Goal: Task Accomplishment & Management: Manage account settings

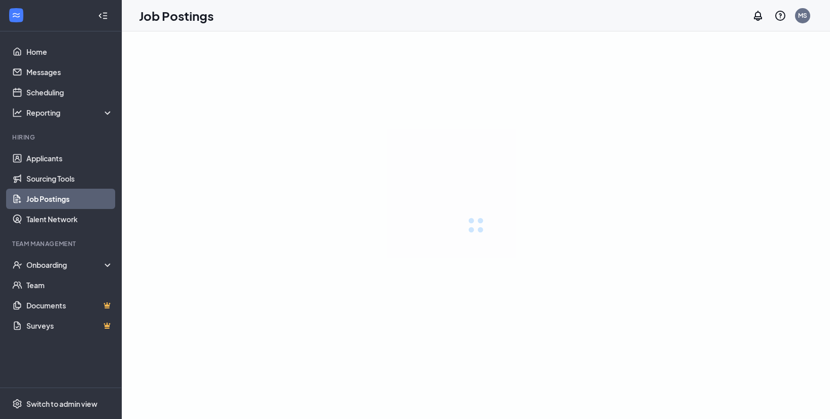
select select "English"
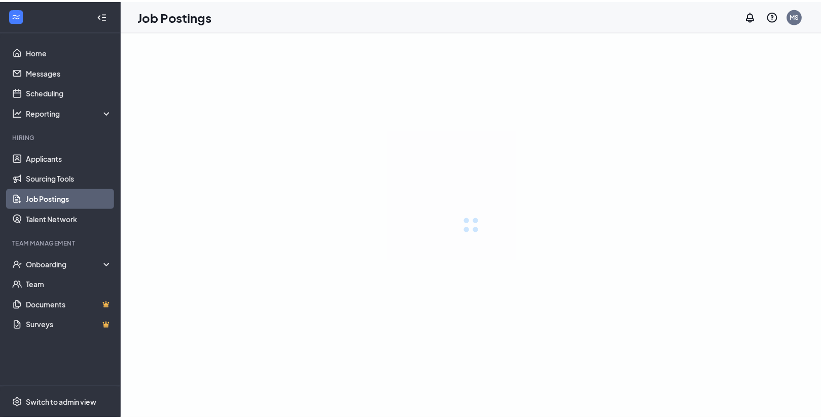
scroll to position [351, 0]
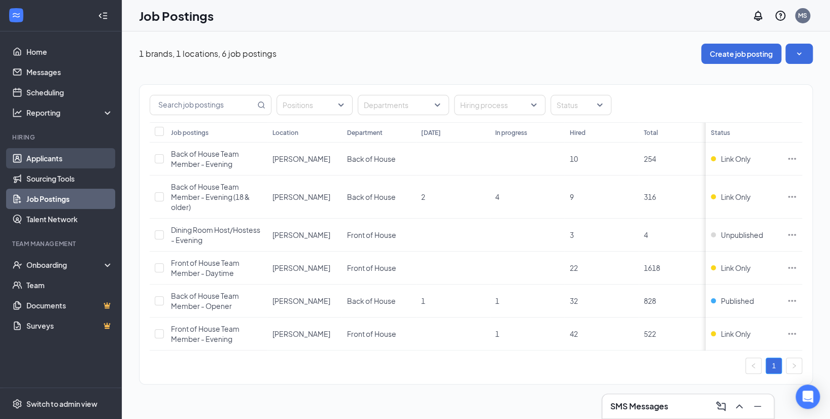
click at [46, 152] on link "Applicants" at bounding box center [69, 158] width 87 height 20
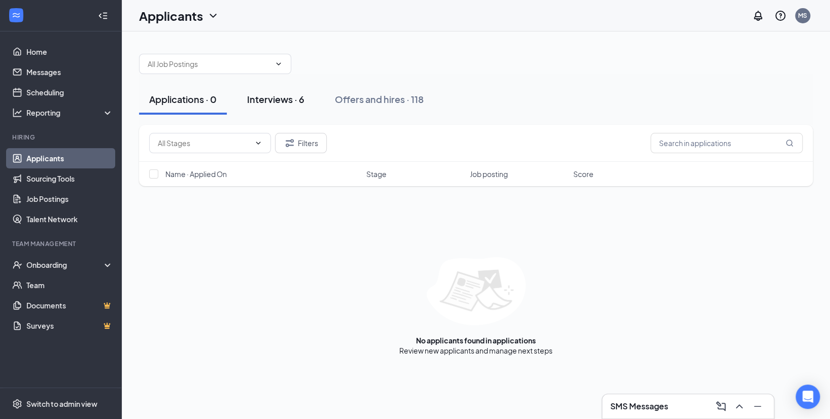
click at [273, 101] on div "Interviews · 6" at bounding box center [275, 99] width 57 height 13
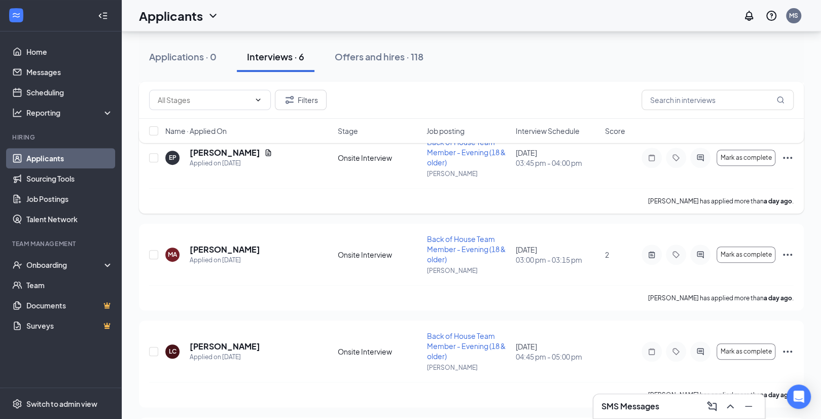
scroll to position [350, 0]
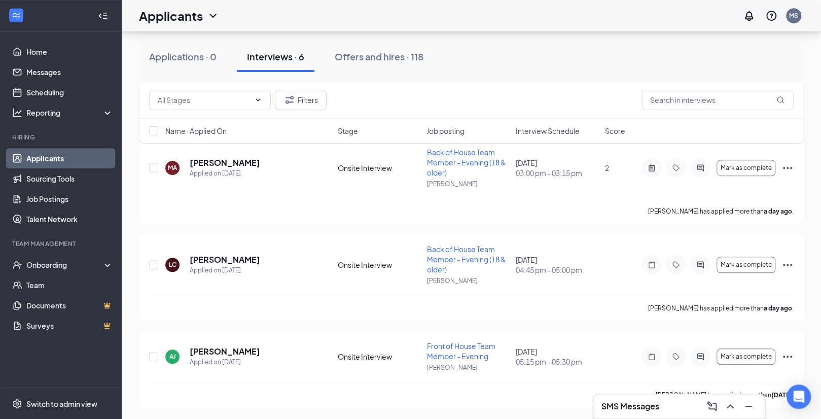
click at [545, 133] on span "Interview Schedule" at bounding box center [548, 131] width 64 height 10
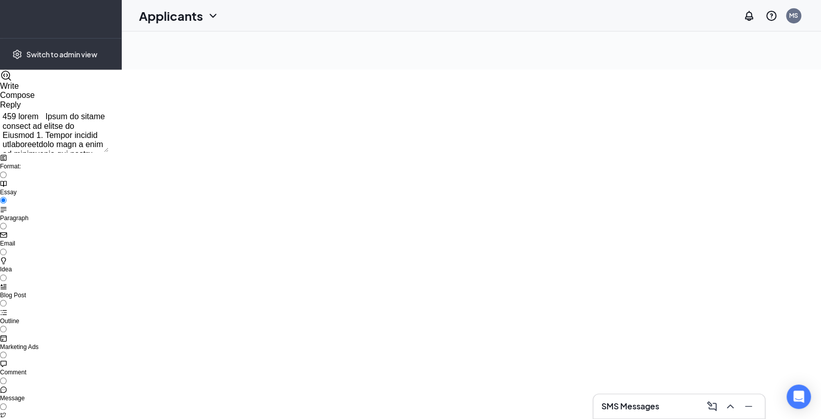
scroll to position [0, 0]
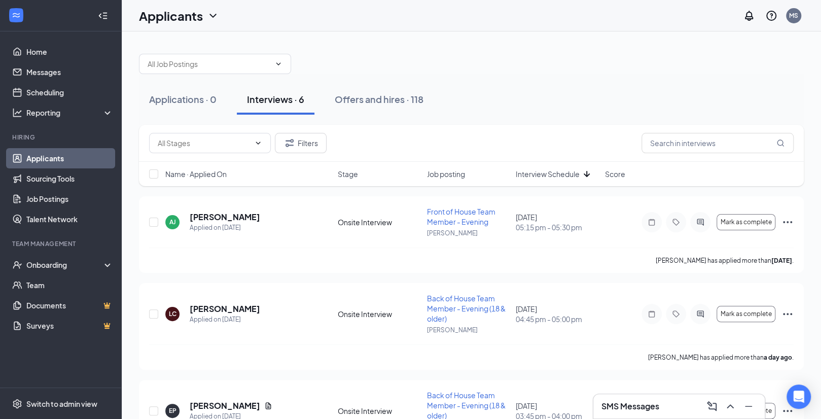
click at [550, 170] on span "Interview Schedule" at bounding box center [548, 174] width 64 height 10
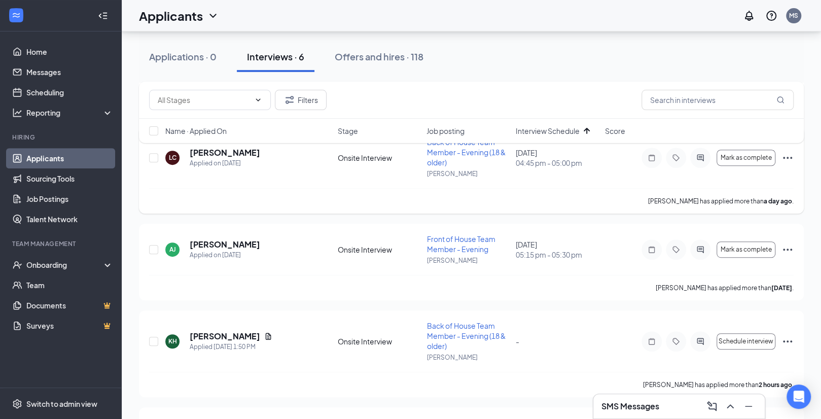
scroll to position [350, 0]
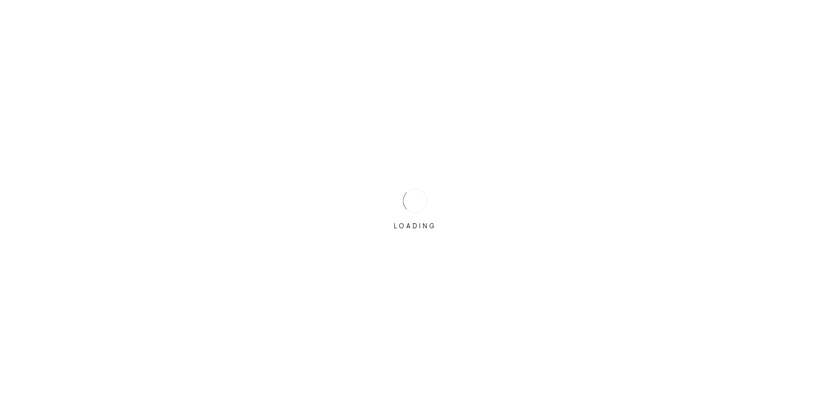
select select "English"
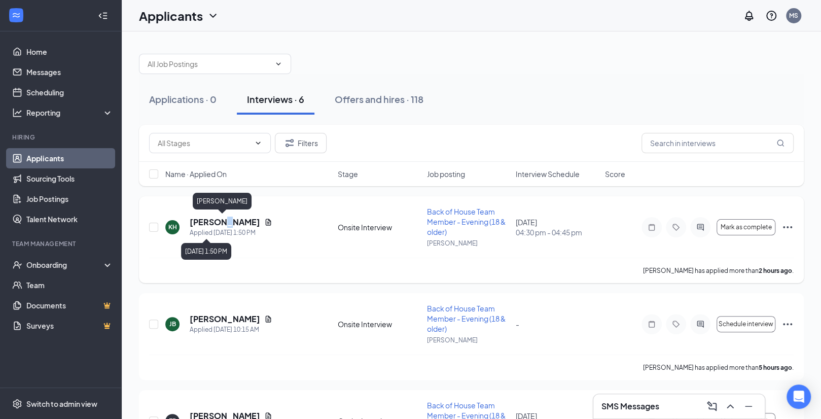
click at [220, 223] on h5 "[PERSON_NAME]" at bounding box center [225, 222] width 71 height 11
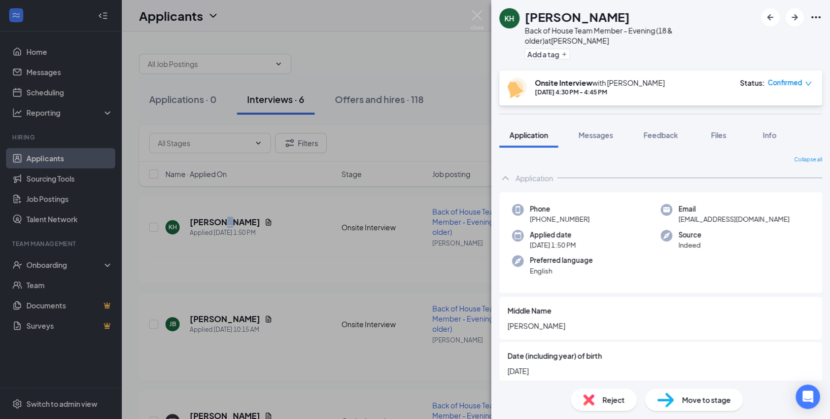
scroll to position [131, 0]
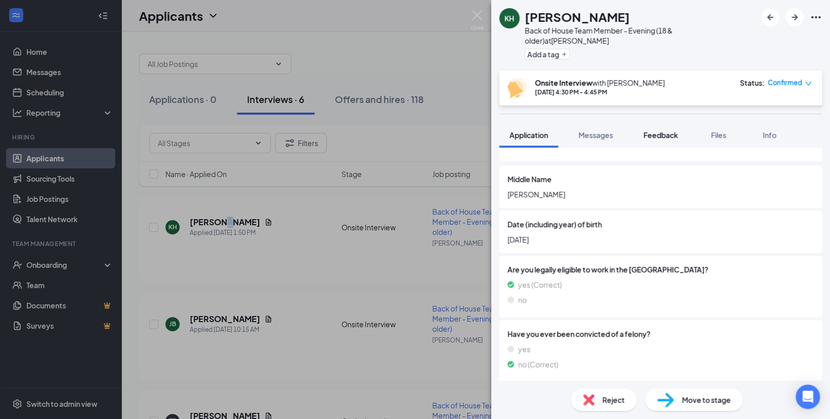
click at [669, 122] on button "Feedback" at bounding box center [660, 134] width 55 height 25
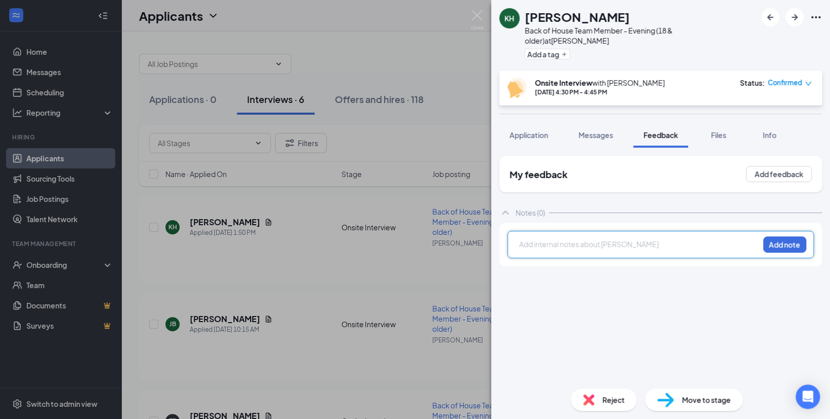
click at [600, 239] on div at bounding box center [639, 244] width 239 height 11
click at [794, 236] on button "Add note" at bounding box center [784, 244] width 43 height 16
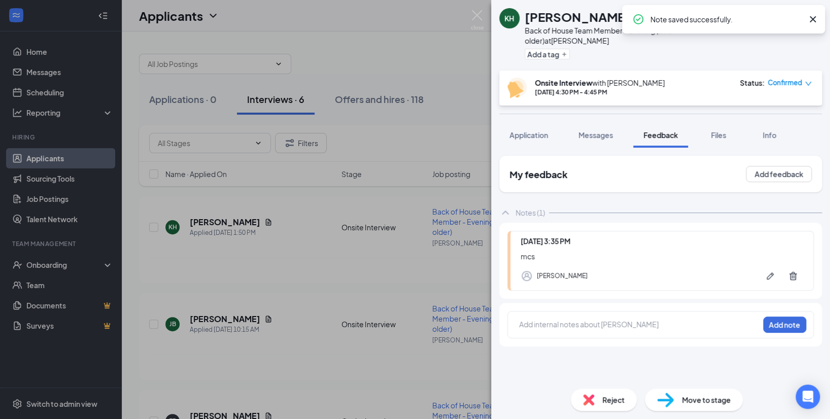
click at [603, 396] on span "Reject" at bounding box center [613, 399] width 22 height 11
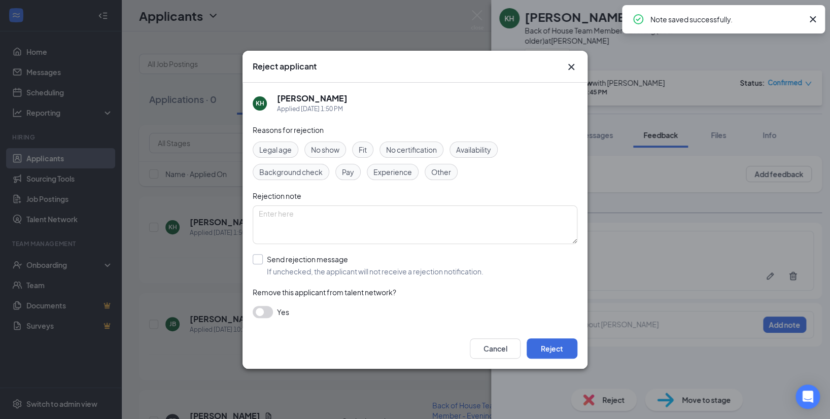
click at [257, 254] on input "Send rejection message If unchecked, the applicant will not receive a rejection…" at bounding box center [368, 265] width 231 height 22
checkbox input "true"
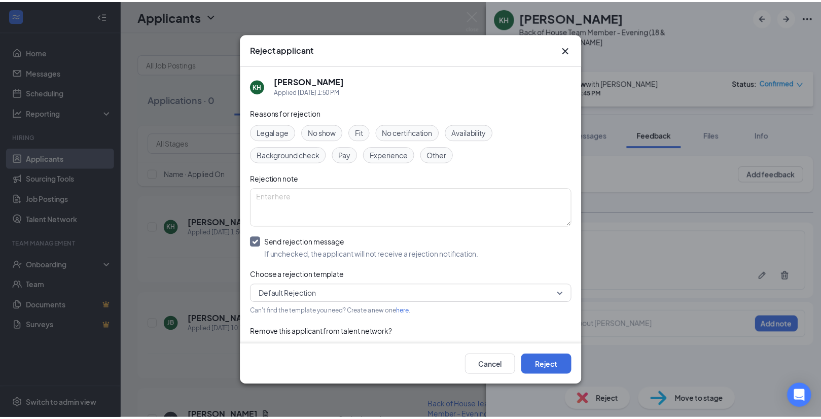
scroll to position [22, 0]
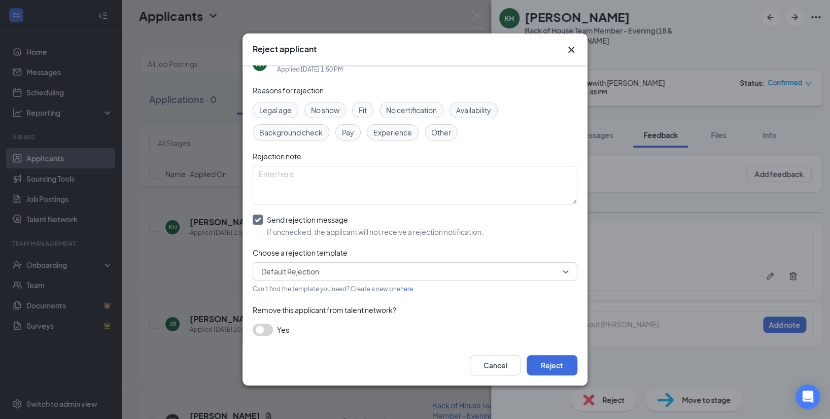
click at [260, 325] on button "button" at bounding box center [263, 330] width 20 height 12
click at [551, 364] on button "Reject" at bounding box center [552, 365] width 51 height 20
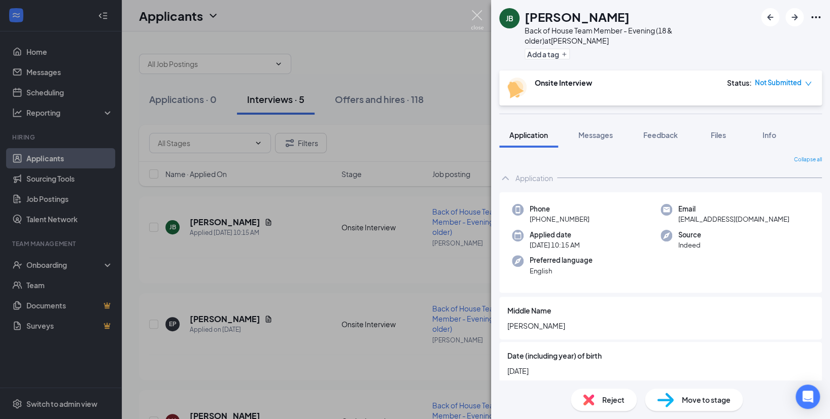
drag, startPoint x: 472, startPoint y: 14, endPoint x: 356, endPoint y: 157, distance: 184.7
click at [473, 14] on img at bounding box center [477, 20] width 13 height 20
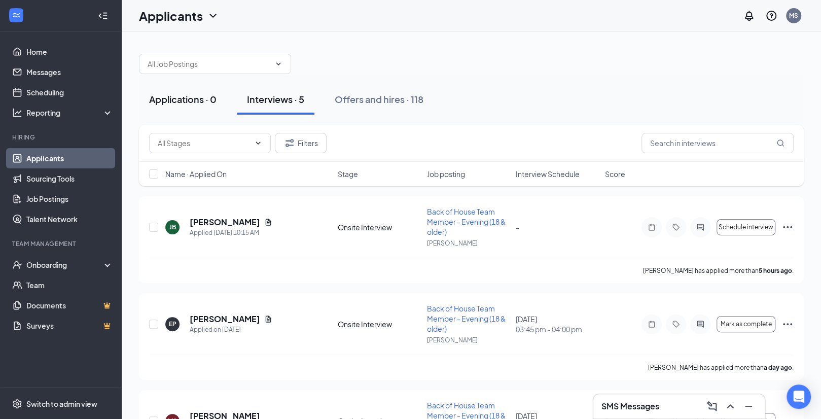
click at [165, 96] on div "Applications · 0" at bounding box center [182, 99] width 67 height 13
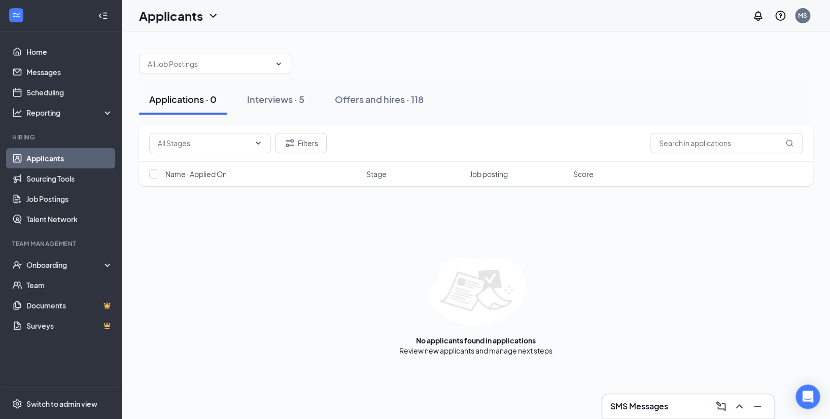
click at [177, 96] on div "Applications · 0" at bounding box center [182, 99] width 67 height 13
click at [278, 98] on div "Interviews · 5" at bounding box center [275, 99] width 57 height 13
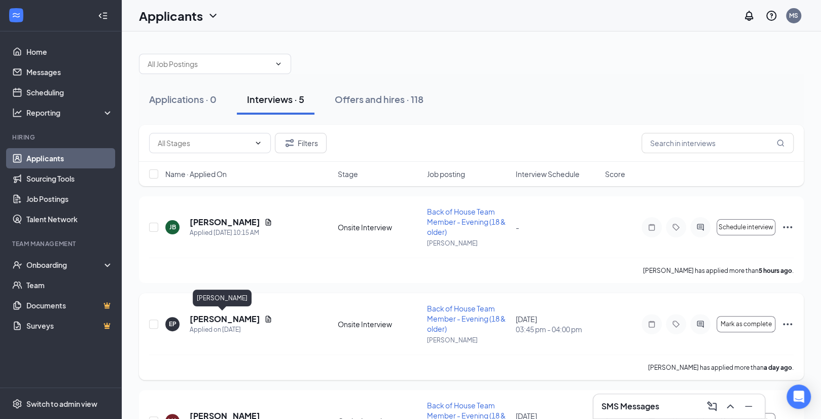
click at [220, 316] on h5 "[PERSON_NAME]" at bounding box center [225, 319] width 71 height 11
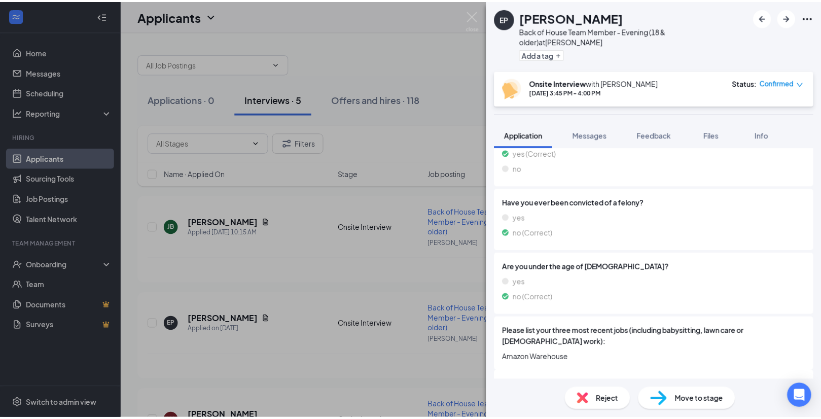
scroll to position [394, 0]
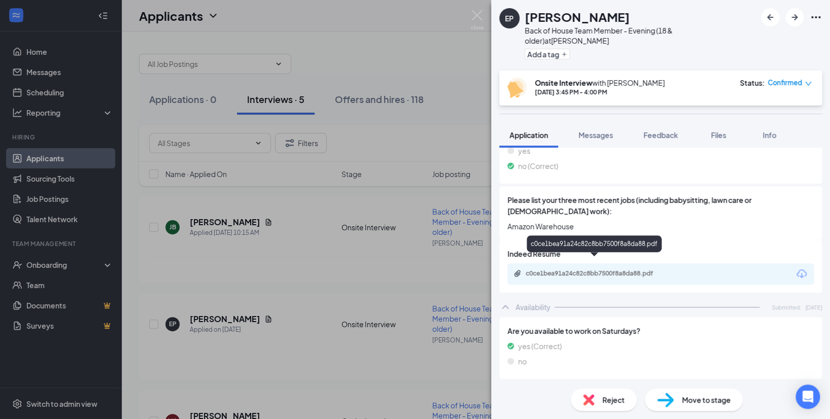
click at [585, 269] on div "c0ce1bea91a24c82c8bb7500f8a8da88.pdf" at bounding box center [597, 273] width 142 height 8
click at [475, 15] on img at bounding box center [477, 20] width 13 height 20
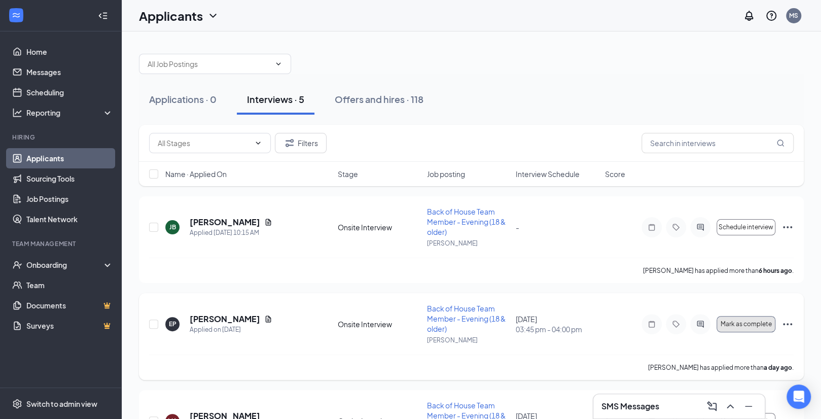
click at [751, 324] on span "Mark as complete" at bounding box center [746, 324] width 51 height 7
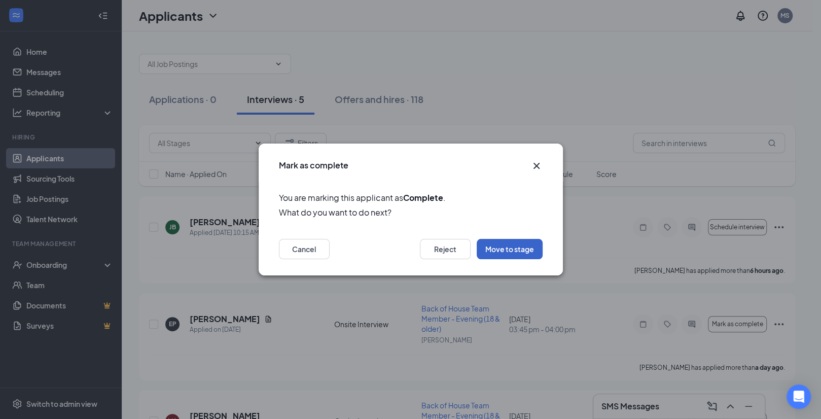
click at [510, 252] on button "Move to stage" at bounding box center [510, 249] width 66 height 20
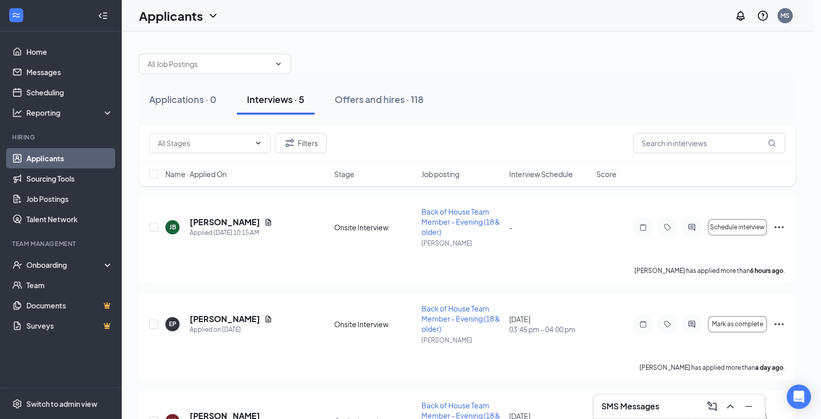
type input "Kitchen Director interview (next stage)"
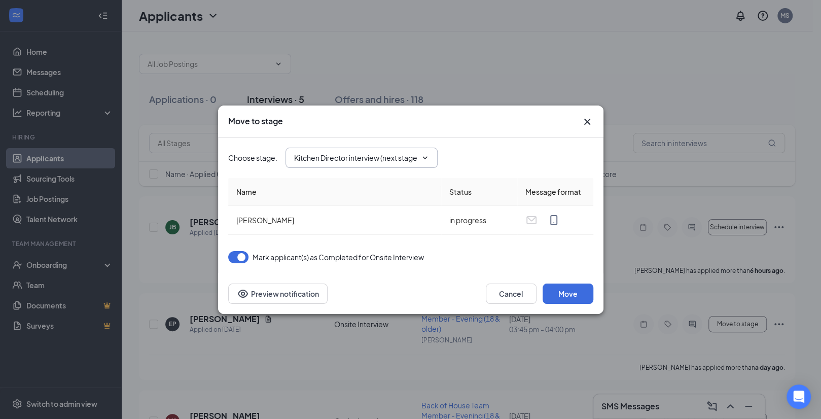
click at [418, 160] on span "Kitchen Director interview (next stage)" at bounding box center [362, 158] width 152 height 20
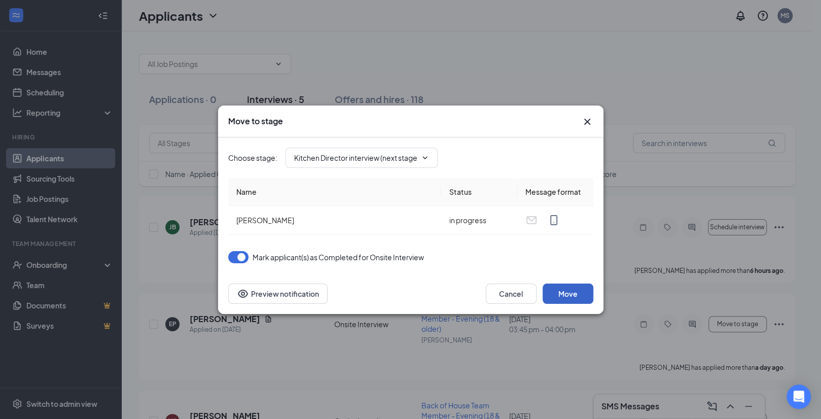
click at [567, 290] on button "Move" at bounding box center [568, 294] width 51 height 20
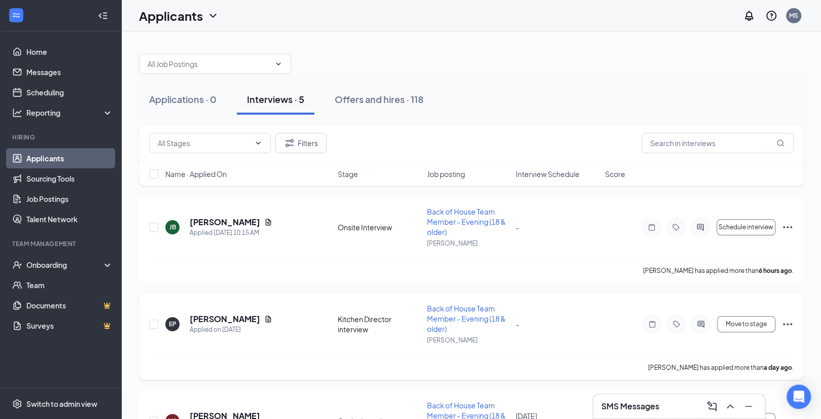
click at [788, 323] on icon "Ellipses" at bounding box center [788, 324] width 12 height 12
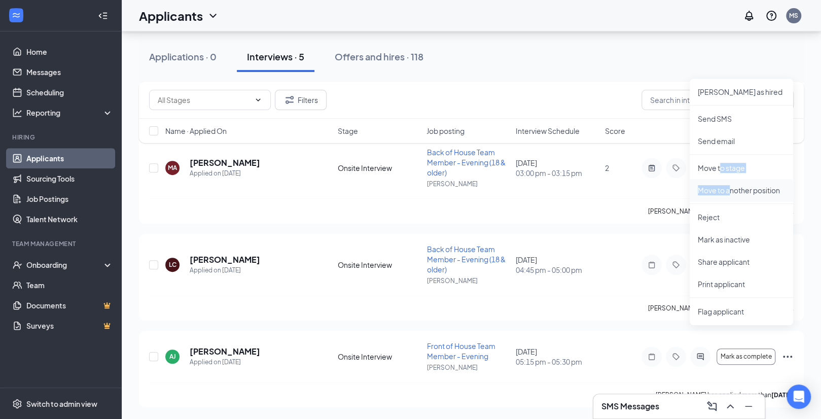
drag, startPoint x: 722, startPoint y: 162, endPoint x: 731, endPoint y: 193, distance: 32.0
click at [730, 194] on ul "Mark as hired Send SMS Send email Move to stage Move to another position Reject…" at bounding box center [741, 202] width 103 height 247
click at [731, 191] on p "Move to another position" at bounding box center [741, 190] width 87 height 10
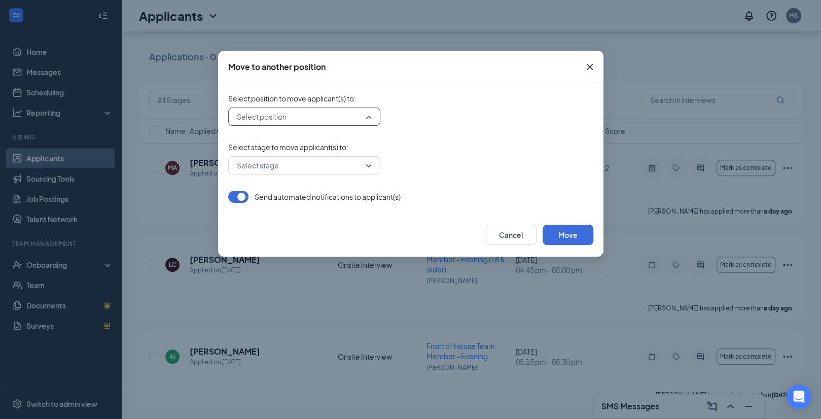
click at [351, 117] on input "search" at bounding box center [300, 116] width 133 height 17
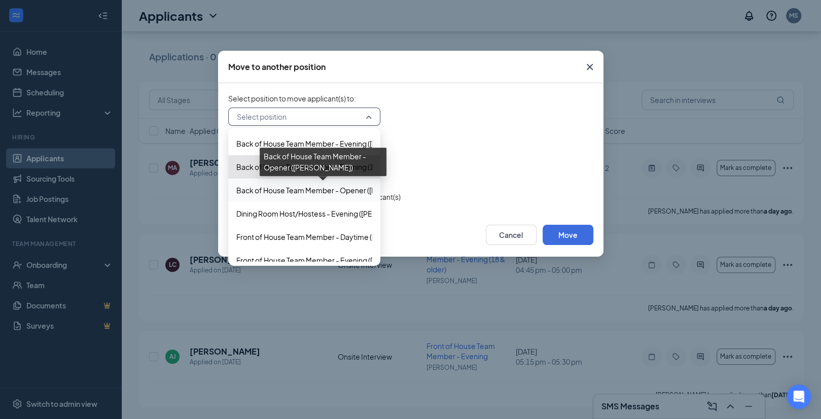
click at [313, 186] on span "Back of House Team Member - Opener (Martin Plaza)" at bounding box center [332, 190] width 193 height 11
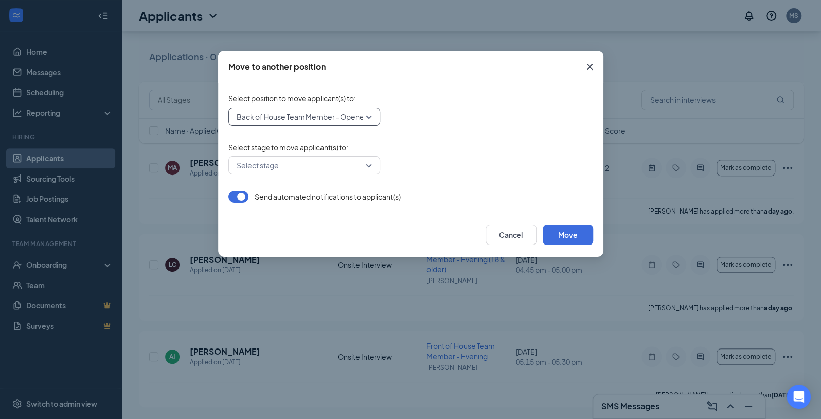
click at [310, 169] on input "search" at bounding box center [300, 165] width 133 height 17
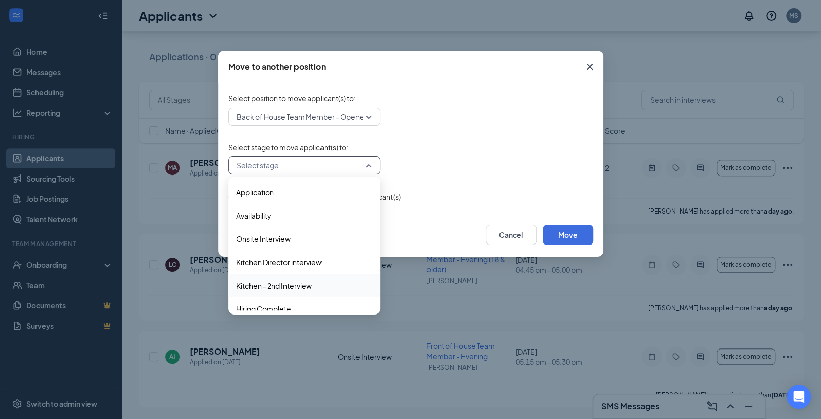
click at [296, 282] on span "Kitchen - 2nd Interview" at bounding box center [274, 285] width 76 height 11
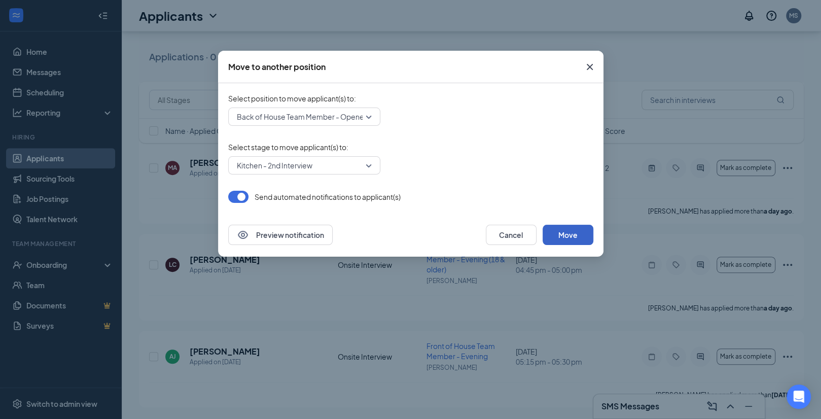
click at [587, 234] on button "Move" at bounding box center [568, 235] width 51 height 20
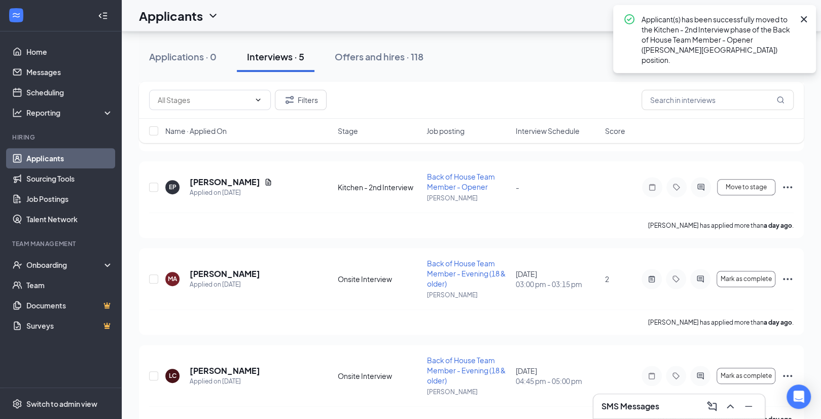
scroll to position [243, 0]
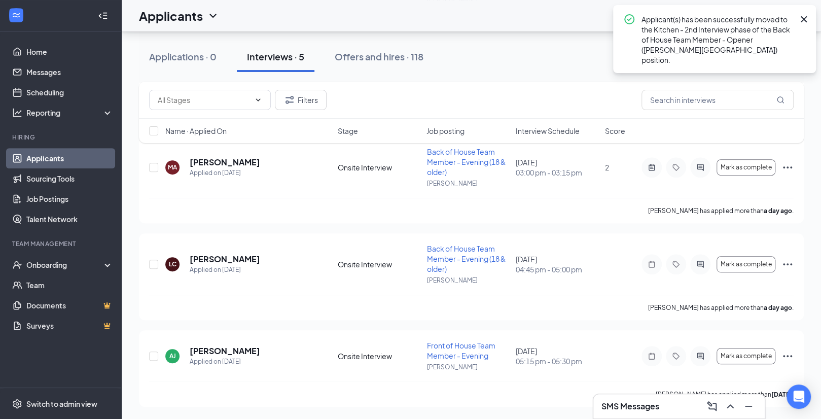
drag, startPoint x: 233, startPoint y: 250, endPoint x: 240, endPoint y: 232, distance: 19.6
click at [239, 236] on div "LC Lulu Carroll Applied on Oct 14 Onsite Interview Back of House Team Member - …" at bounding box center [471, 276] width 665 height 87
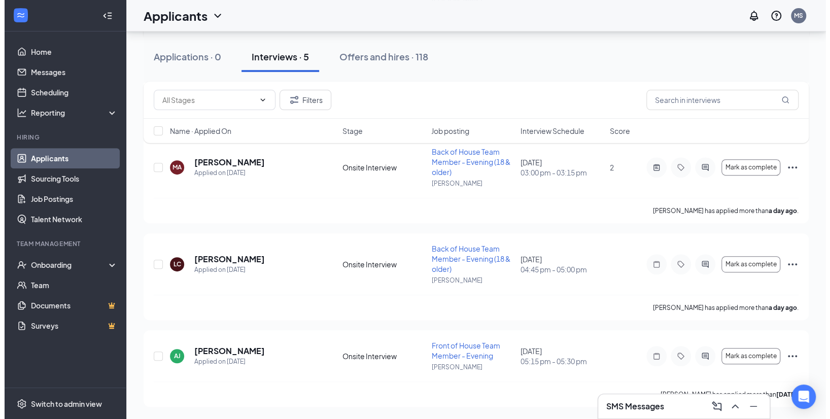
scroll to position [111, 0]
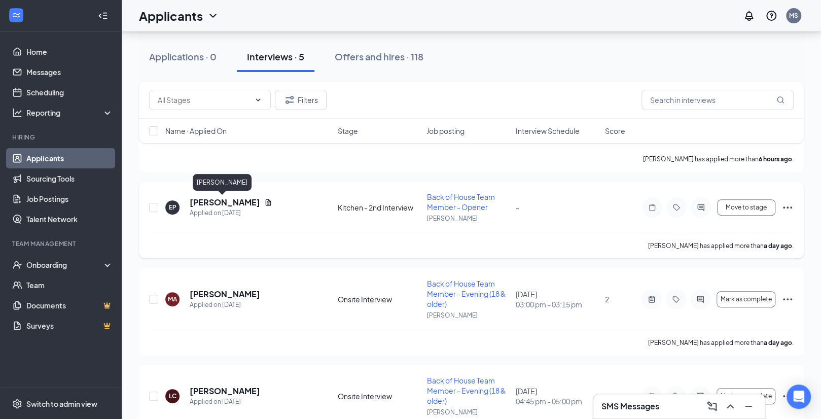
click at [230, 201] on h5 "[PERSON_NAME]" at bounding box center [225, 202] width 71 height 11
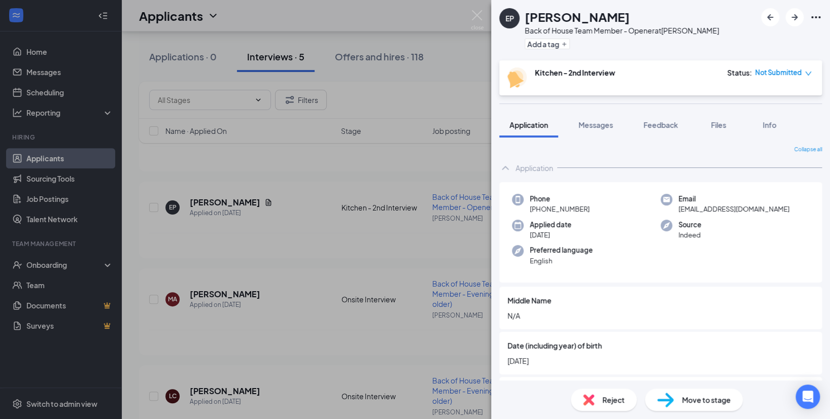
click at [707, 397] on span "Move to stage" at bounding box center [706, 399] width 49 height 11
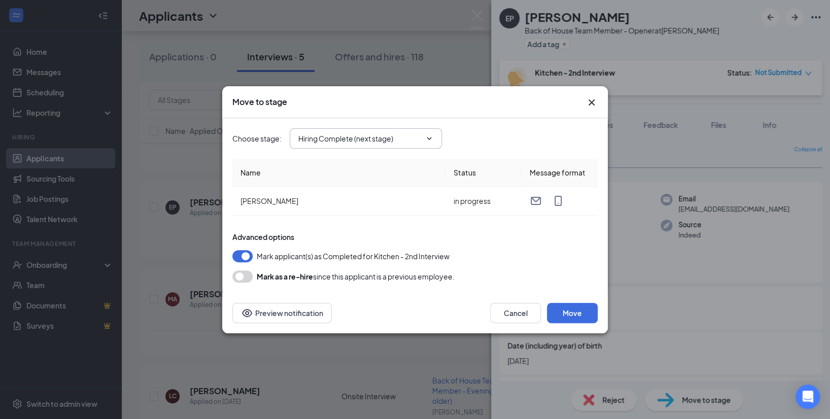
click at [410, 144] on span "Hiring Complete (next stage)" at bounding box center [366, 138] width 152 height 20
click at [405, 139] on input "Hiring Complete (next stage)" at bounding box center [359, 138] width 123 height 11
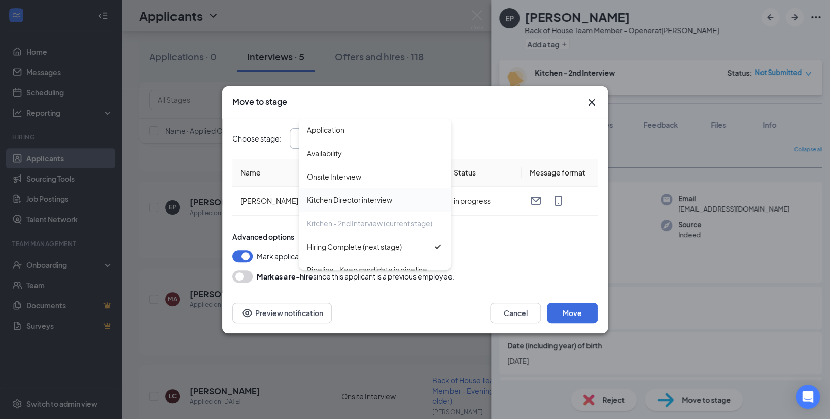
click at [352, 196] on div "Kitchen Director interview" at bounding box center [349, 199] width 85 height 11
type input "Kitchen Director interview"
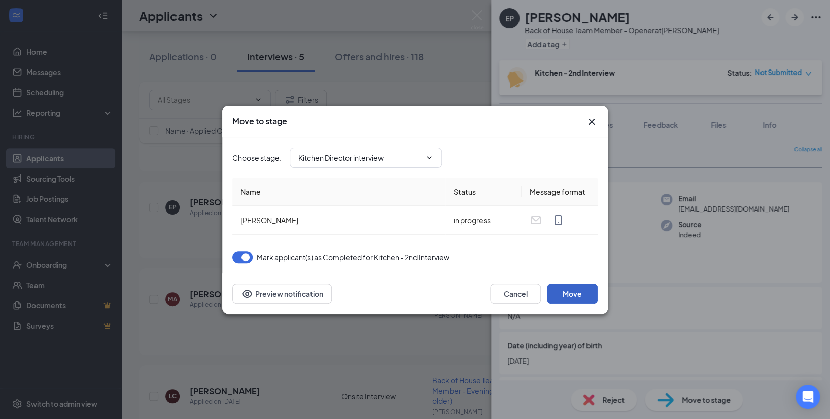
click at [581, 295] on button "Move" at bounding box center [572, 294] width 51 height 20
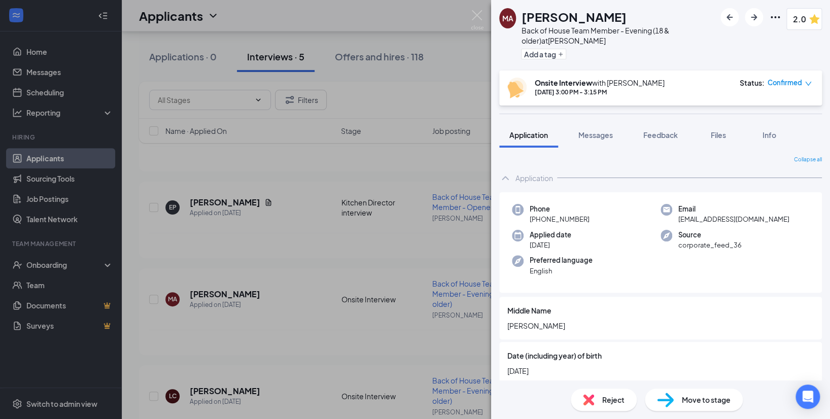
click at [682, 398] on span "Move to stage" at bounding box center [706, 399] width 49 height 11
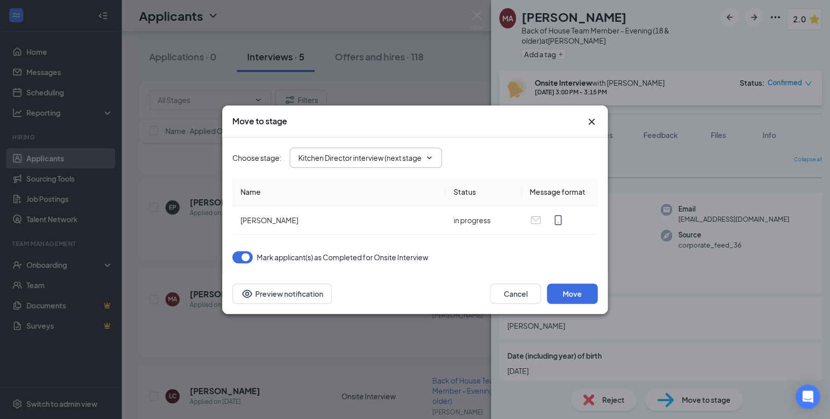
click at [434, 162] on span "Kitchen Director interview (next stage)" at bounding box center [366, 158] width 152 height 20
click at [426, 155] on icon "ChevronDown" at bounding box center [429, 158] width 8 height 8
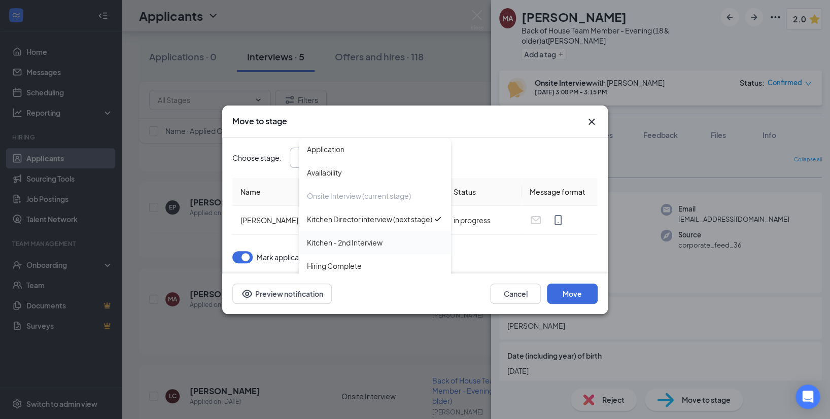
click at [368, 248] on div "Kitchen - 2nd Interview" at bounding box center [345, 242] width 76 height 11
type input "Kitchen - 2nd Interview"
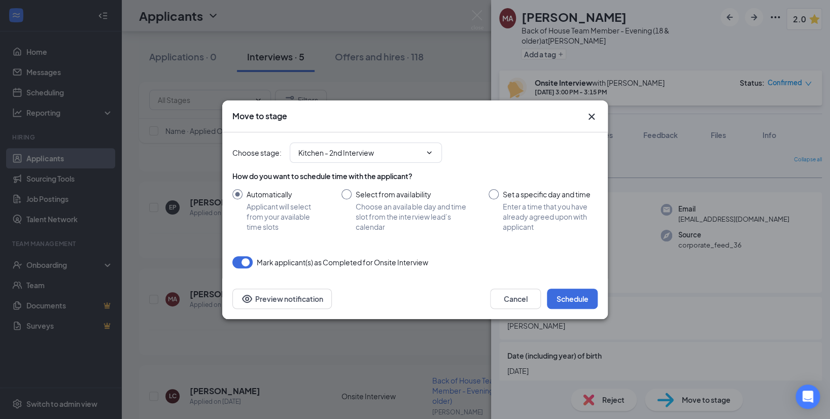
click at [494, 195] on input "Set a specific day and time Enter a time that you have already agreed upon with…" at bounding box center [543, 210] width 109 height 43
radio input "true"
radio input "false"
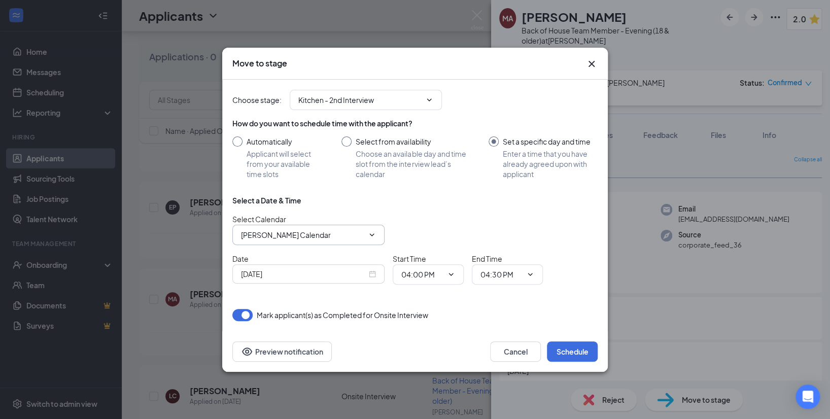
click at [339, 232] on input "Michael Sweat's Calendar" at bounding box center [302, 234] width 123 height 11
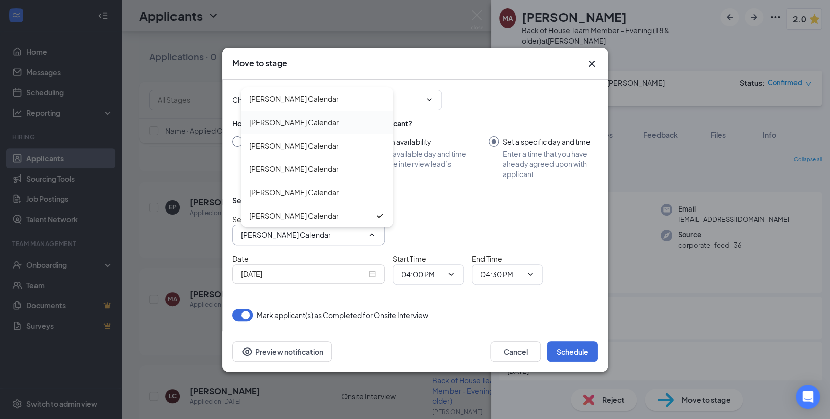
click at [308, 117] on div "Brittany Stokes's Calendar" at bounding box center [294, 122] width 90 height 11
type input "Brittany Stokes's Calendar"
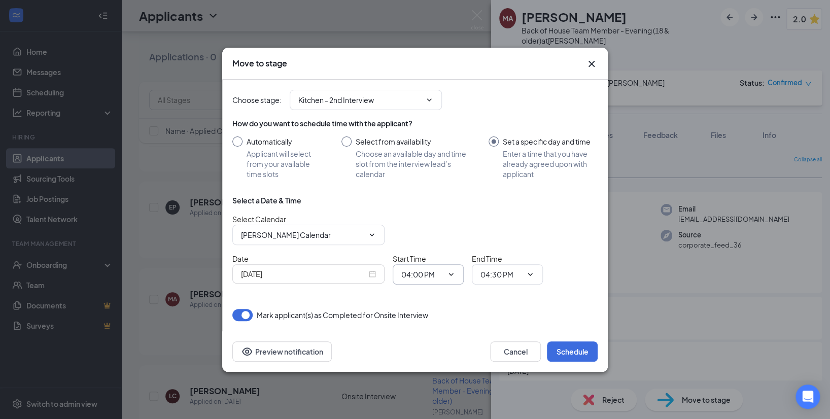
click at [411, 276] on input "04:00 PM" at bounding box center [422, 274] width 42 height 11
click at [418, 166] on div "03:45 PM" at bounding box center [424, 171] width 30 height 11
type input "03:45 PM"
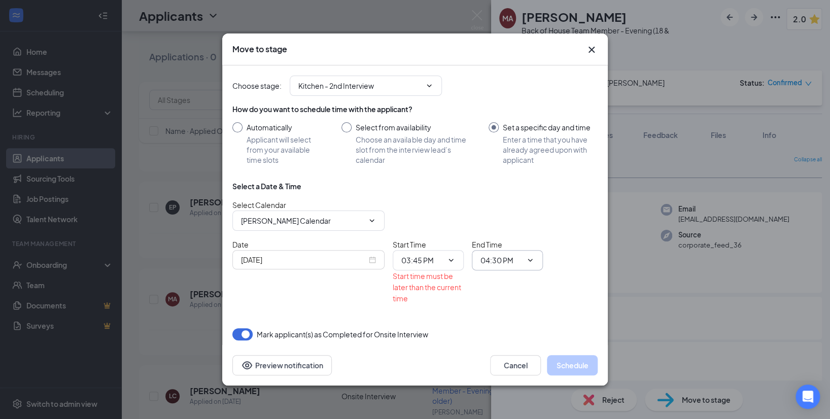
click at [532, 255] on span "04:30 PM" at bounding box center [507, 260] width 71 height 20
click at [528, 261] on icon "ChevronDown" at bounding box center [530, 260] width 8 height 8
click at [513, 176] on div "04:00 PM" at bounding box center [504, 181] width 30 height 11
type input "04:00 PM"
click at [367, 304] on div "Select a Date & Time Select Calendar Brittany Stokes's Calendar Bob Lopes's Cal…" at bounding box center [414, 246] width 365 height 131
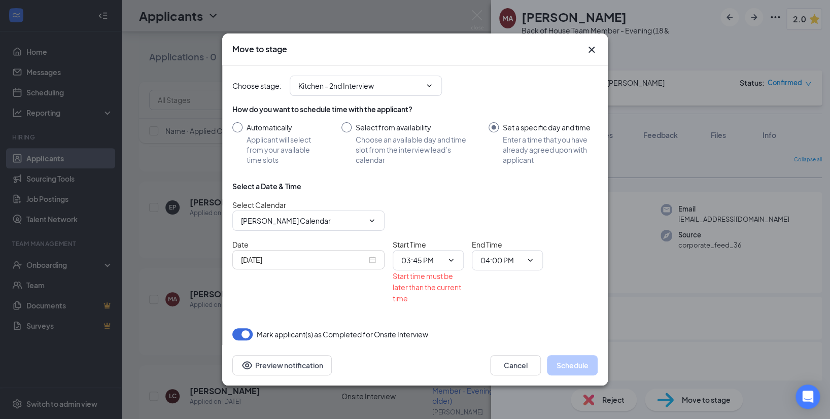
click at [245, 334] on button "button" at bounding box center [242, 334] width 20 height 12
click at [364, 257] on input "Oct 15, 2025" at bounding box center [304, 259] width 126 height 11
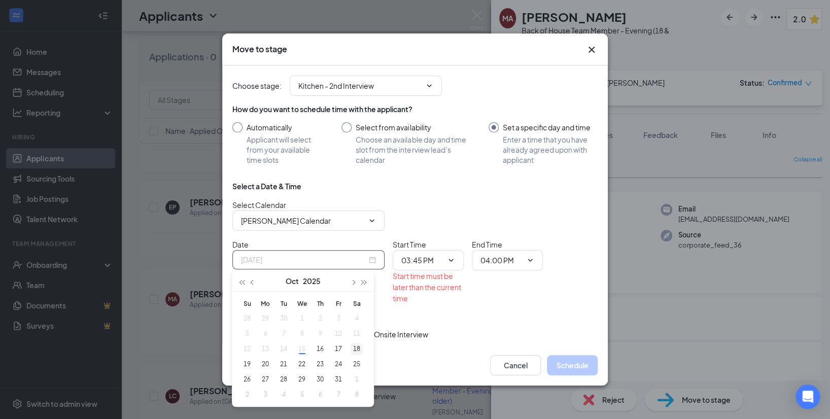
type input "Oct 18, 2025"
click at [358, 350] on div "18" at bounding box center [357, 349] width 12 height 12
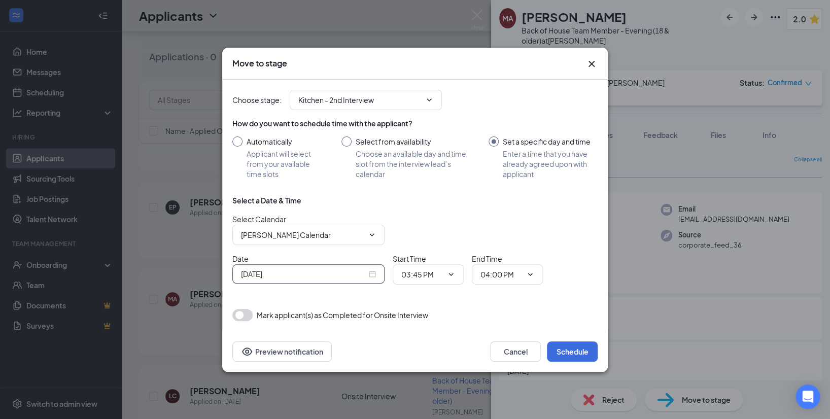
click at [237, 316] on button "button" at bounding box center [242, 315] width 20 height 12
click at [569, 348] on button "Schedule" at bounding box center [572, 351] width 51 height 20
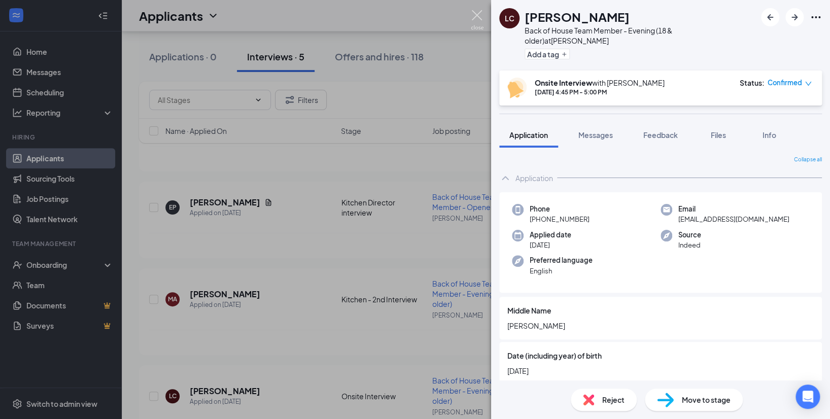
click at [479, 12] on img at bounding box center [477, 20] width 13 height 20
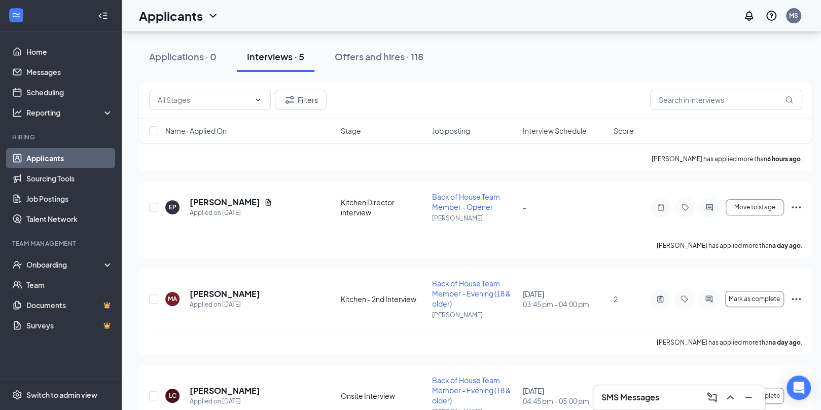
scroll to position [252, 0]
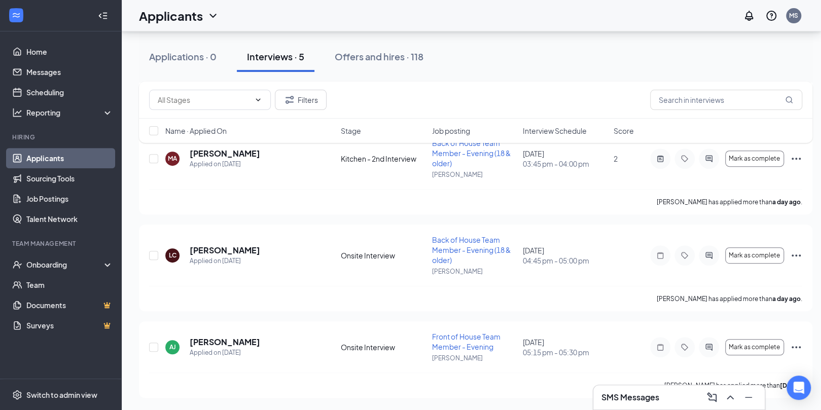
click at [2, 117] on ul "Home Messages Scheduling Reporting Hiring Applicants Sourcing Tools Job Posting…" at bounding box center [60, 205] width 121 height 348
